Goal: Information Seeking & Learning: Learn about a topic

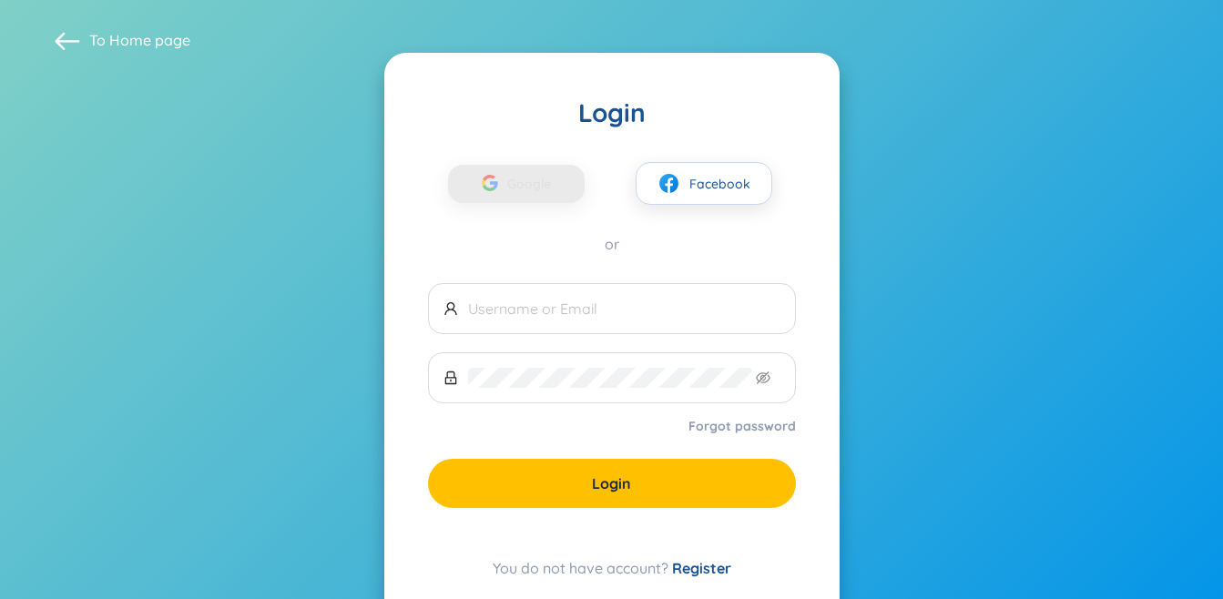
scroll to position [51, 0]
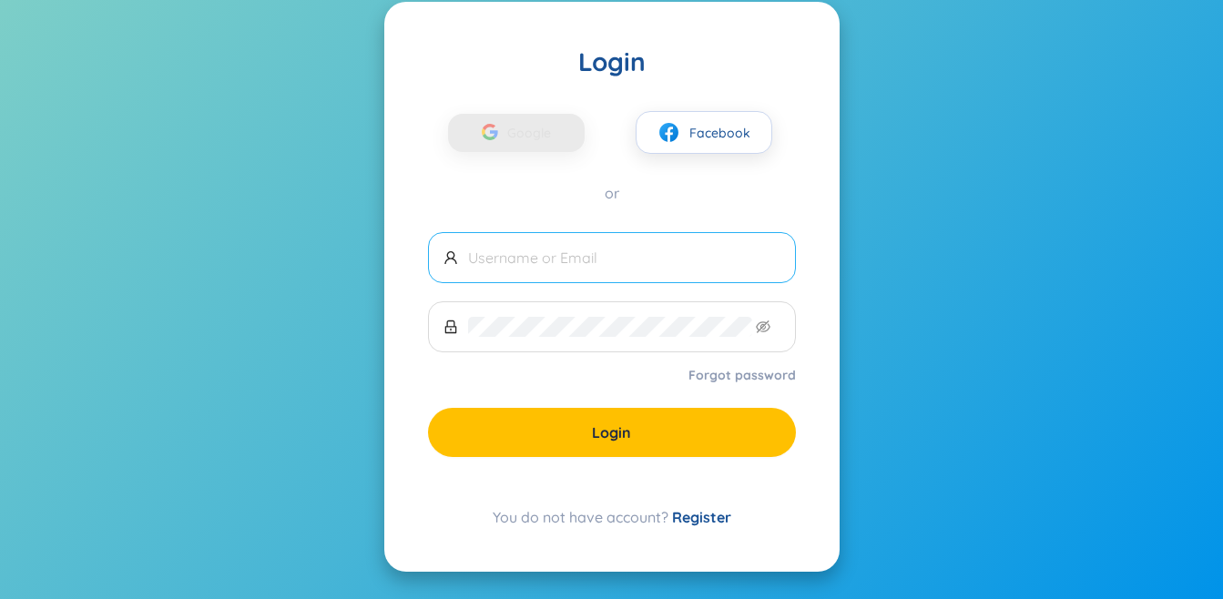
click at [574, 249] on input "text" at bounding box center [624, 258] width 312 height 20
type input "[EMAIL_ADDRESS][DOMAIN_NAME]"
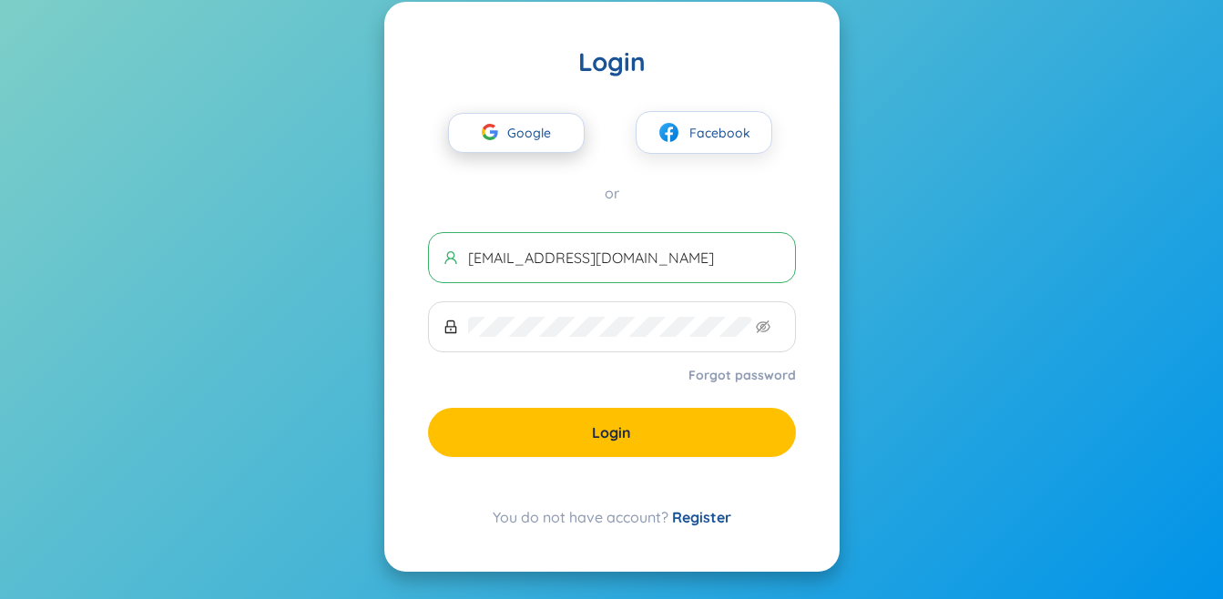
click at [579, 131] on button "Google" at bounding box center [516, 133] width 137 height 40
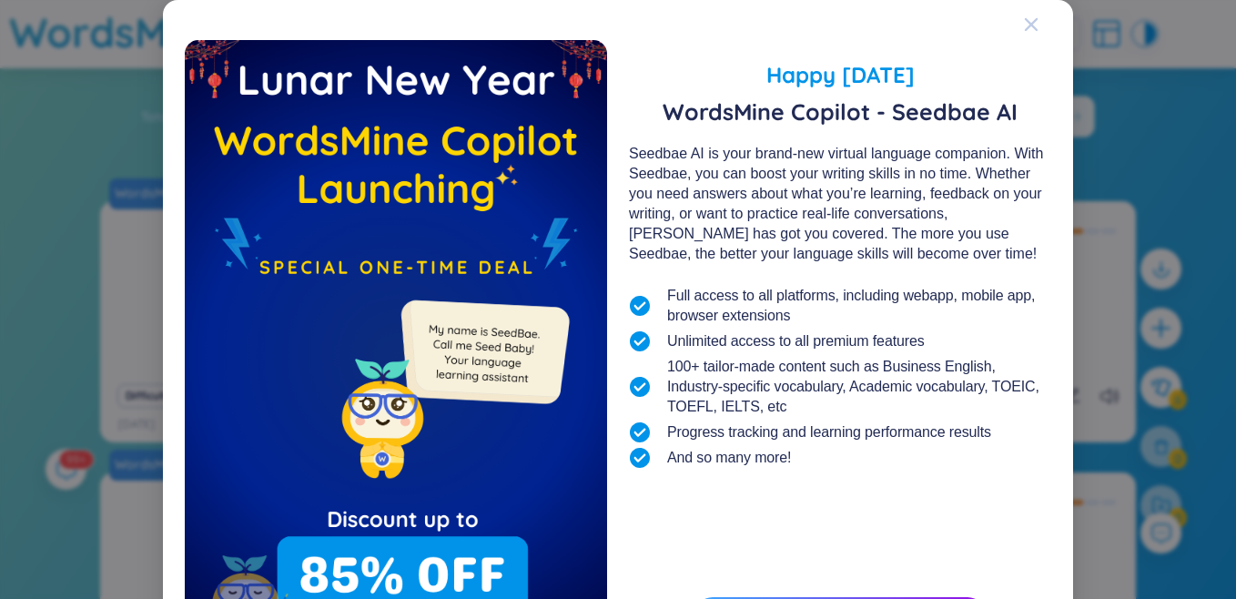
click at [1024, 29] on icon "Close" at bounding box center [1031, 24] width 15 height 15
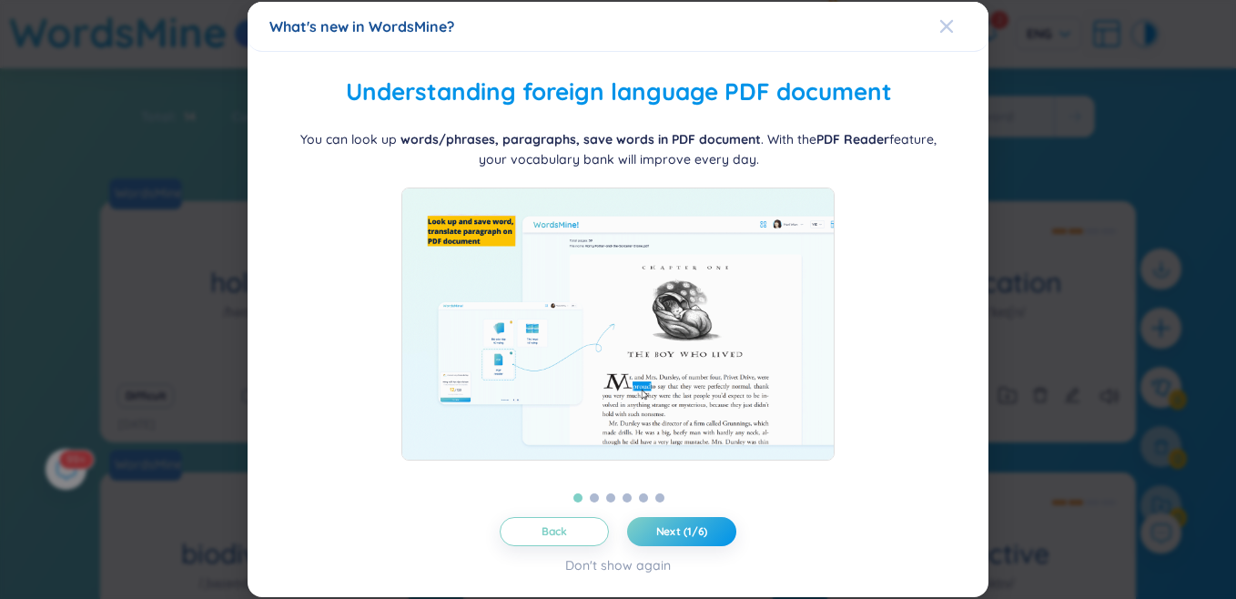
click at [957, 19] on span "Close" at bounding box center [964, 26] width 49 height 49
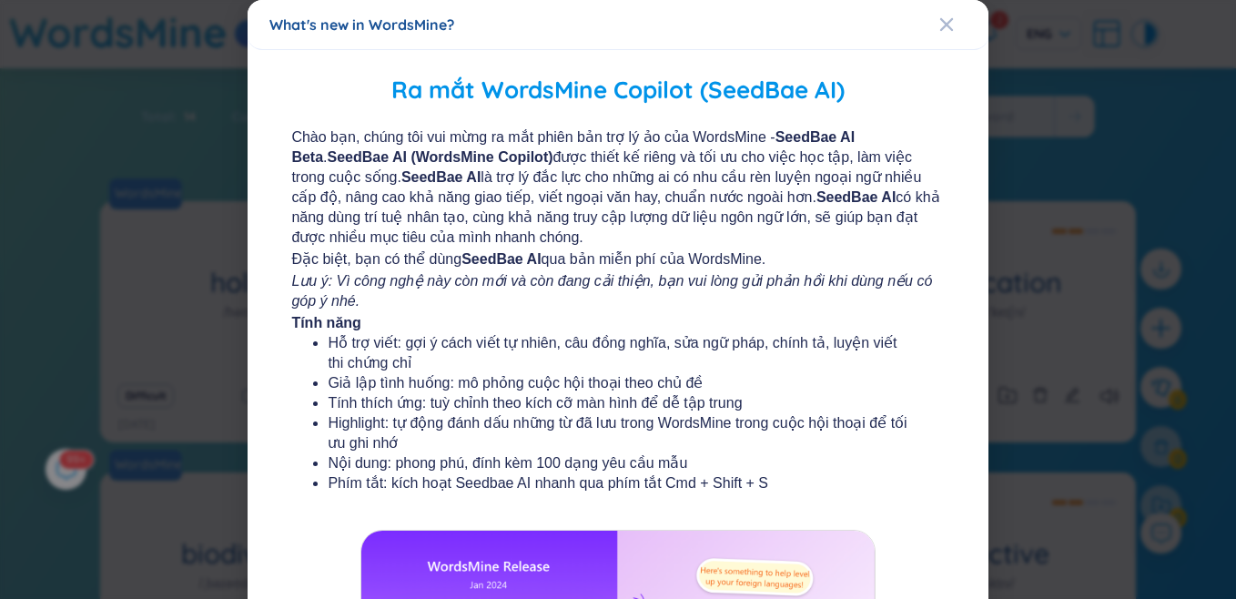
click at [928, 30] on div "What's new in WordsMine?" at bounding box center [618, 25] width 698 height 20
click at [940, 27] on icon "Close" at bounding box center [947, 24] width 15 height 15
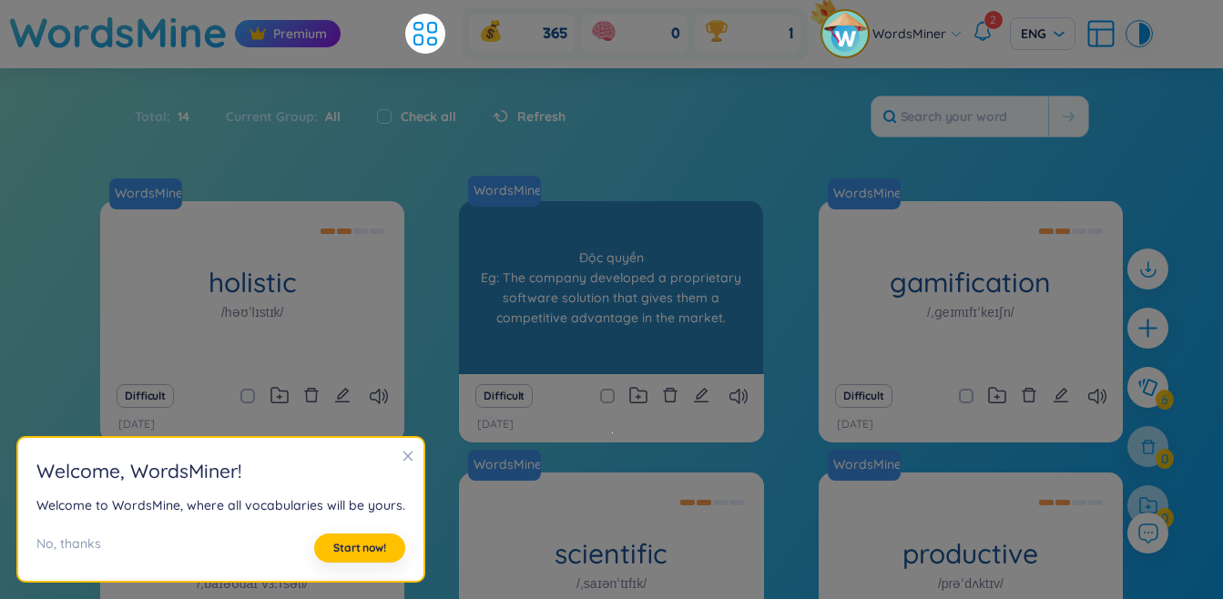
click at [472, 276] on div "WordsMine proprietary /prəˈpraɪəteri/ Độc quyền Eg: The company developed a pro…" at bounding box center [611, 287] width 304 height 173
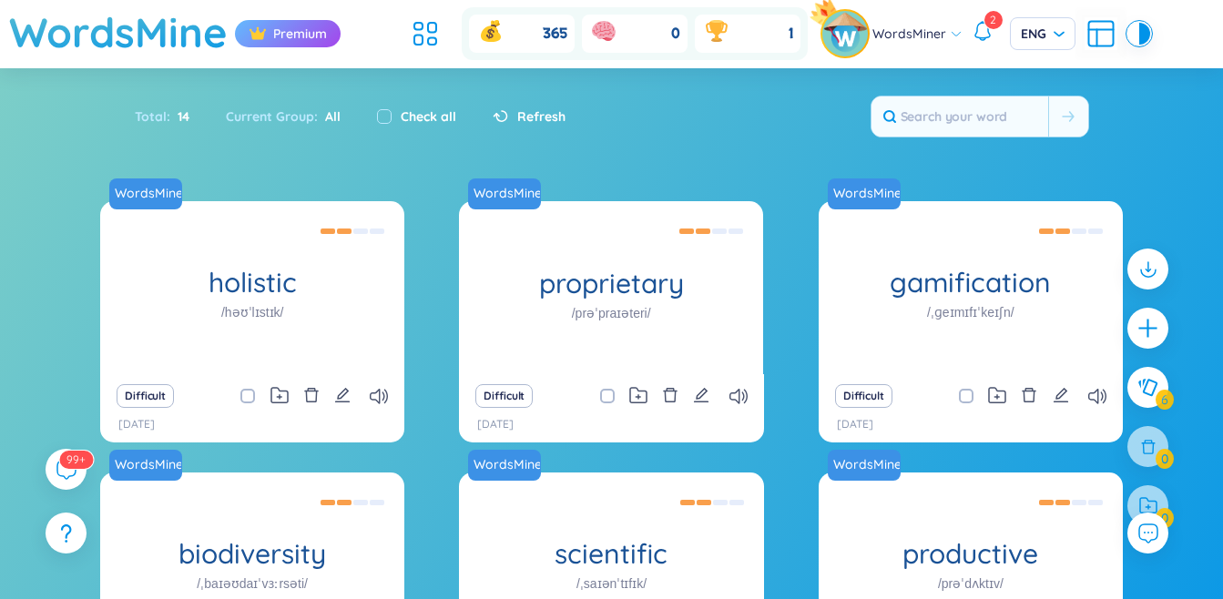
click at [321, 37] on div "Premium" at bounding box center [288, 33] width 106 height 27
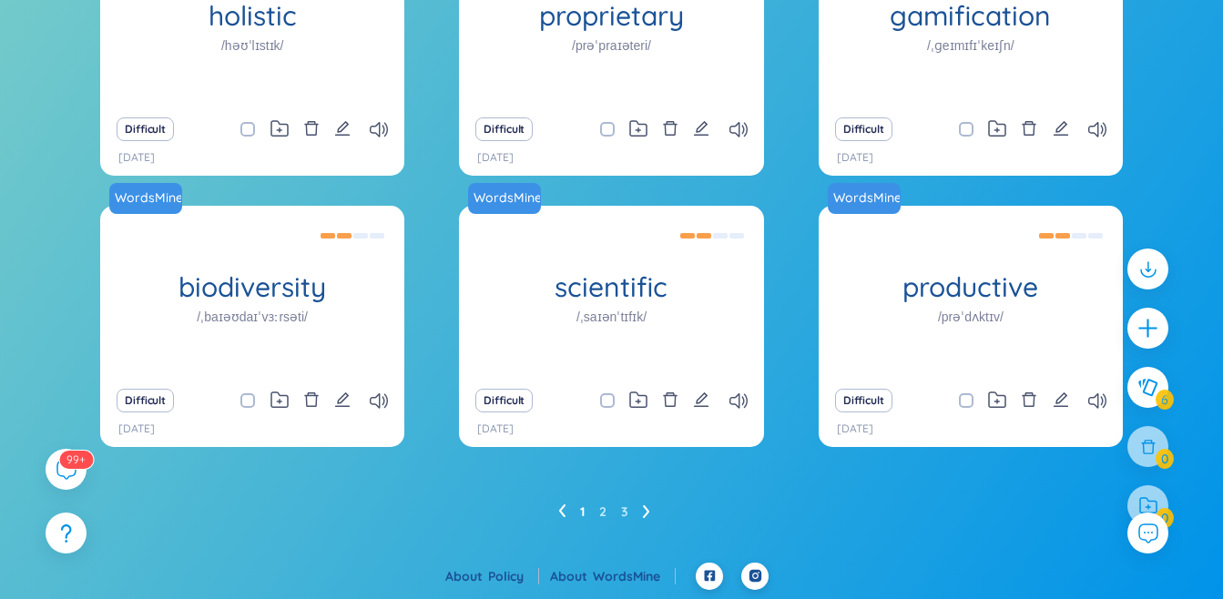
click at [648, 513] on icon at bounding box center [646, 511] width 7 height 14
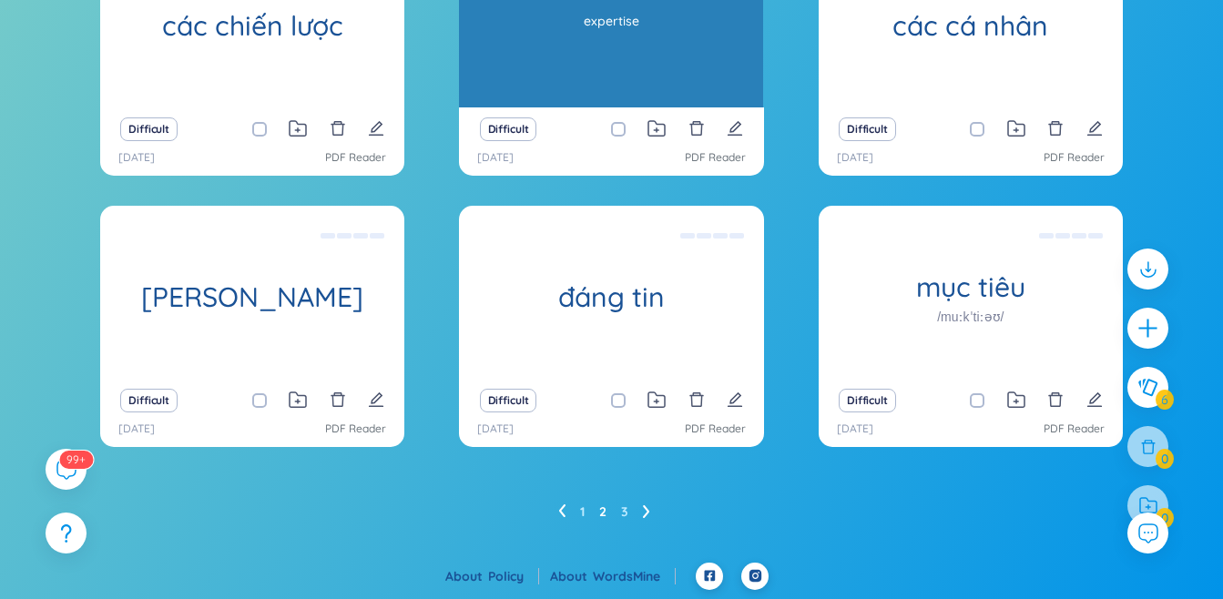
scroll to position [0, 0]
